Goal: Task Accomplishment & Management: Manage account settings

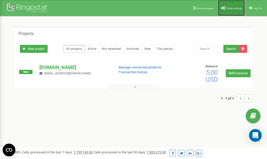
click at [231, 10] on link "Profile settings" at bounding box center [231, 8] width 27 height 16
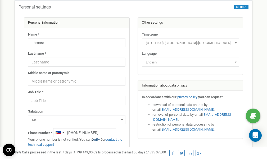
click at [99, 140] on link "verify it" at bounding box center [97, 139] width 11 height 4
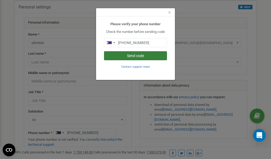
click at [132, 56] on button "Send code" at bounding box center [135, 55] width 63 height 9
